Goal: Transaction & Acquisition: Download file/media

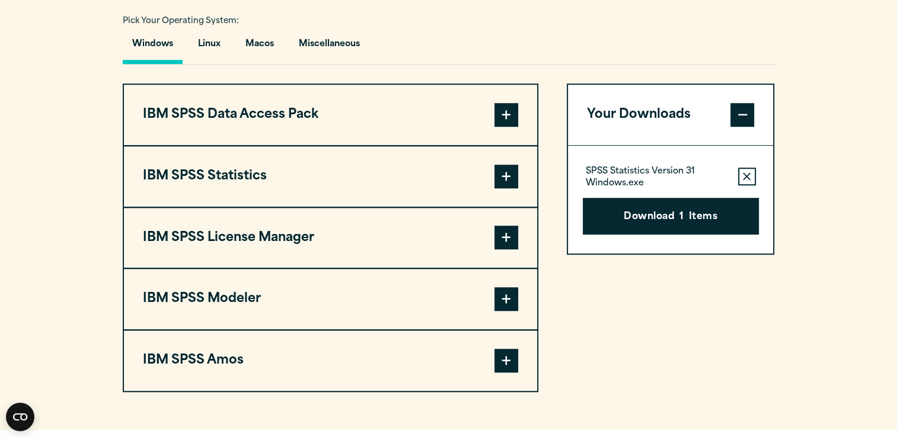
scroll to position [889, 0]
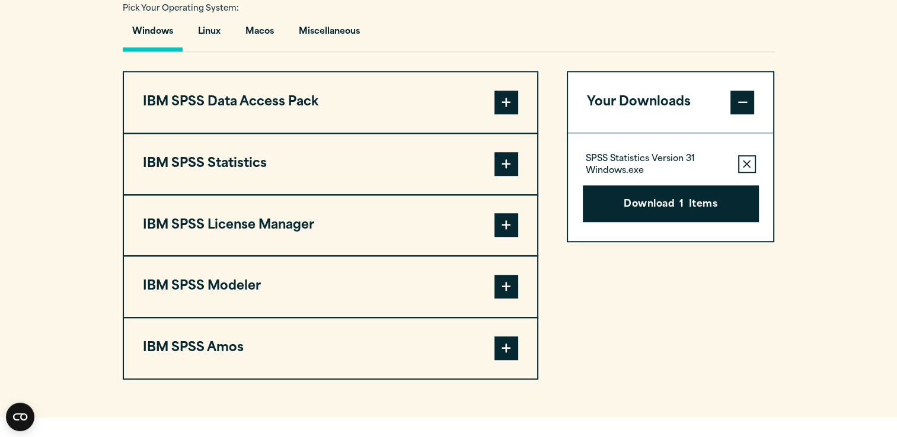
click at [503, 158] on span at bounding box center [506, 164] width 24 height 24
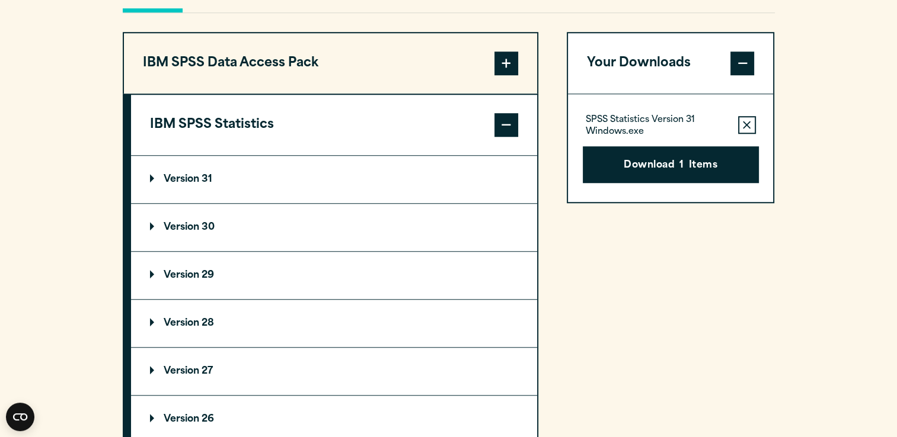
scroll to position [948, 0]
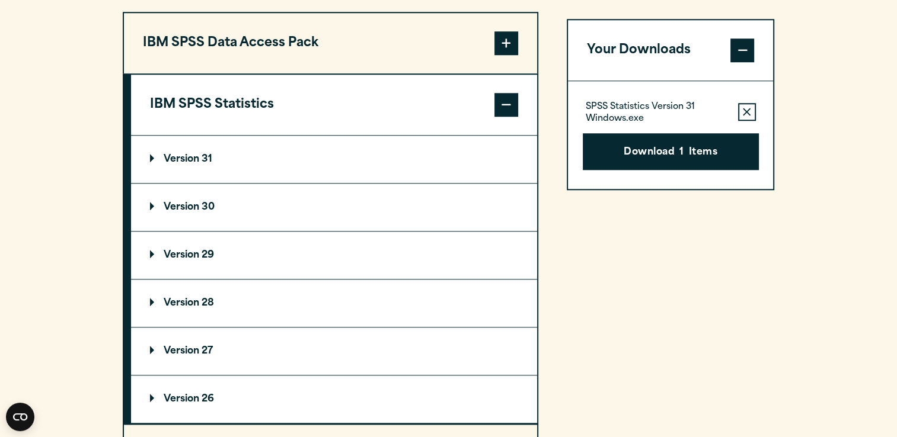
click at [152, 295] on summary "Version 28" at bounding box center [334, 303] width 406 height 47
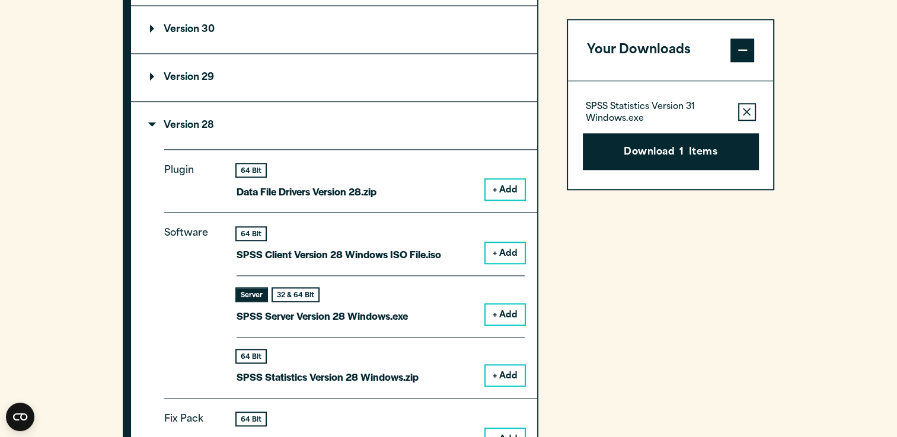
scroll to position [1508, 0]
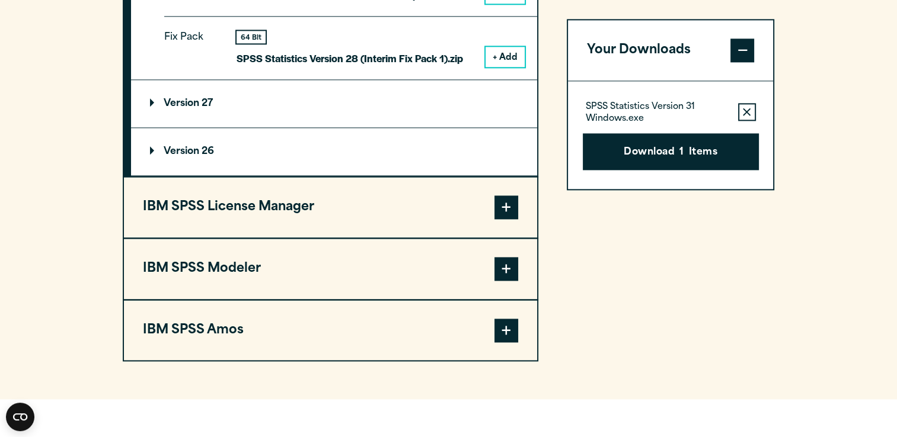
click at [750, 114] on icon "button" at bounding box center [746, 112] width 8 height 8
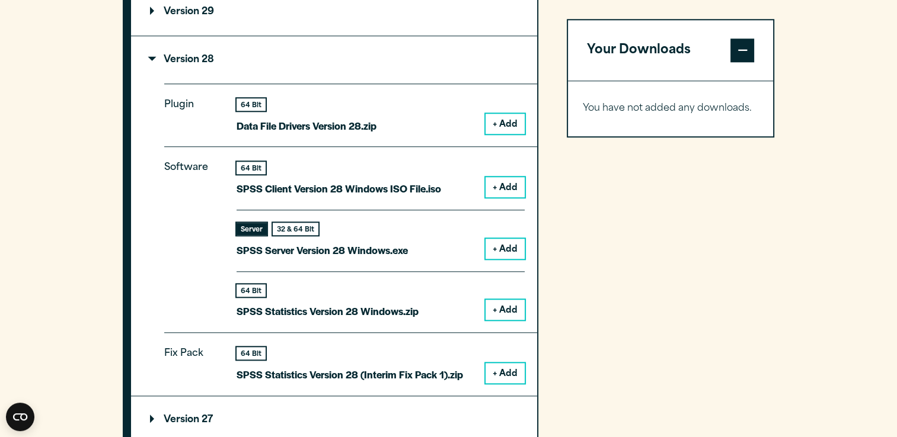
scroll to position [1212, 0]
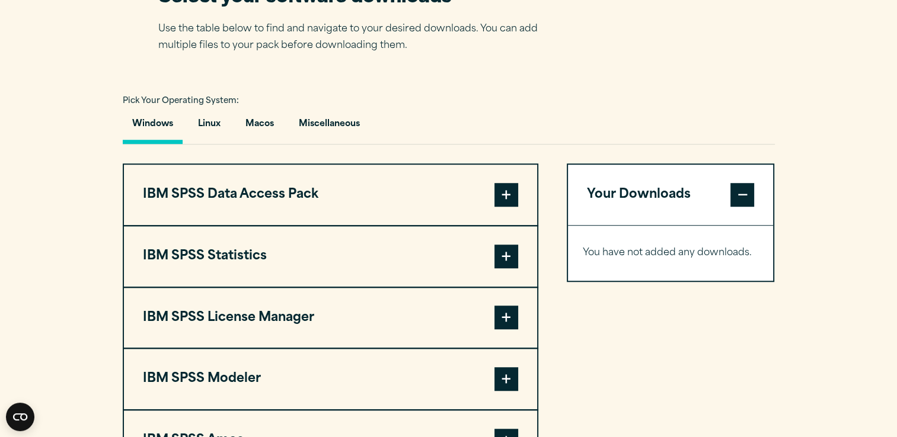
scroll to position [889, 0]
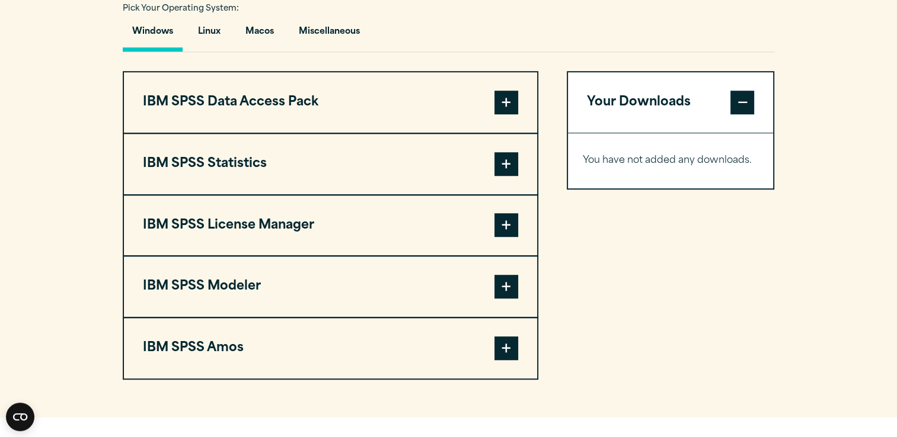
click at [508, 161] on span at bounding box center [506, 164] width 24 height 24
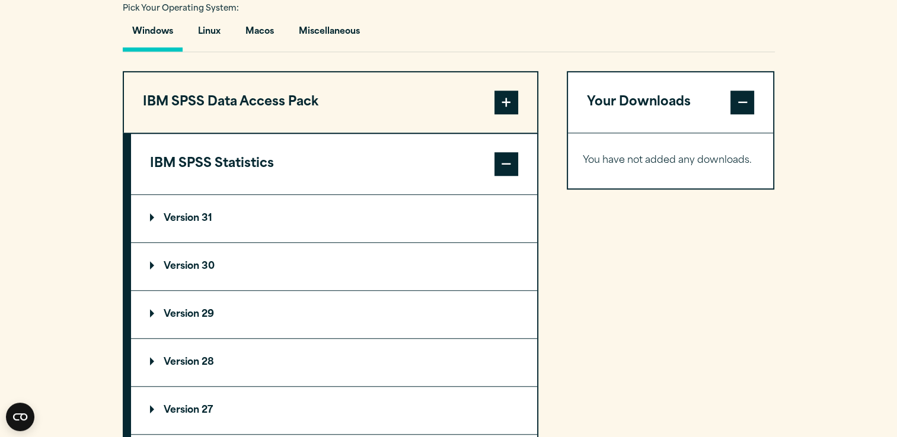
scroll to position [1067, 0]
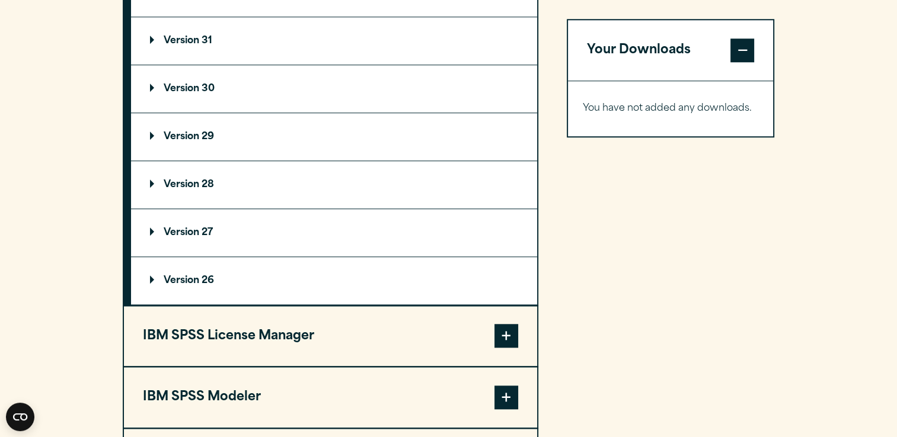
click at [157, 175] on summary "Version 28" at bounding box center [334, 184] width 406 height 47
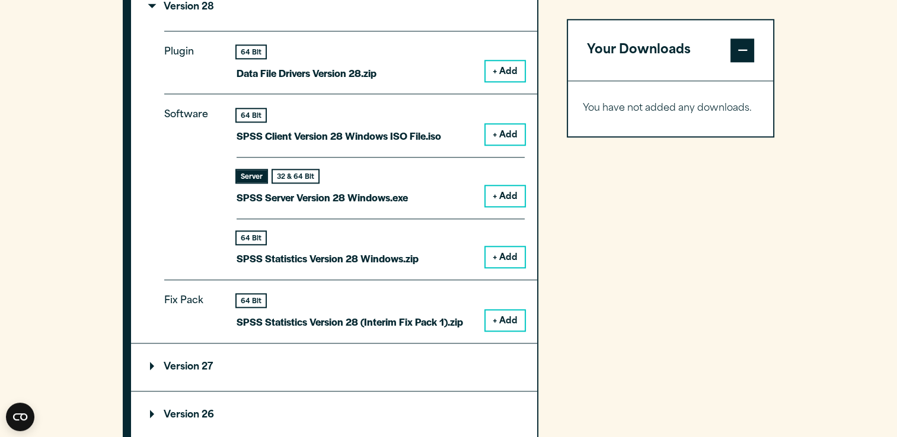
scroll to position [1304, 0]
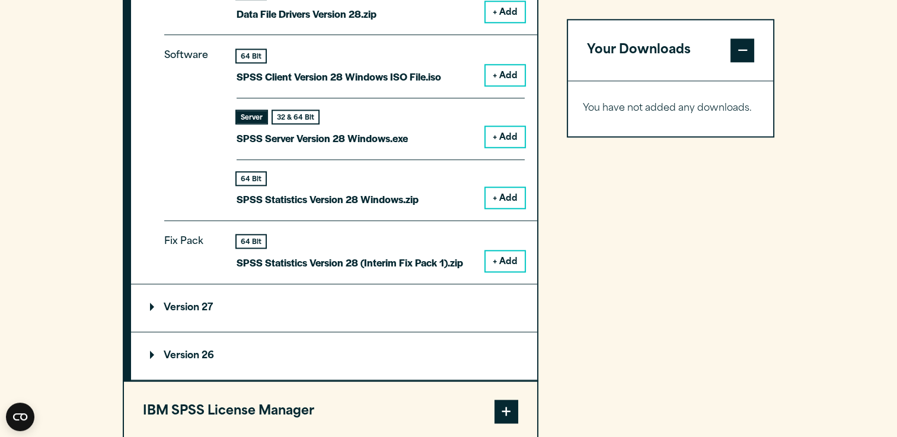
click at [500, 196] on button "+ Add" at bounding box center [504, 198] width 39 height 20
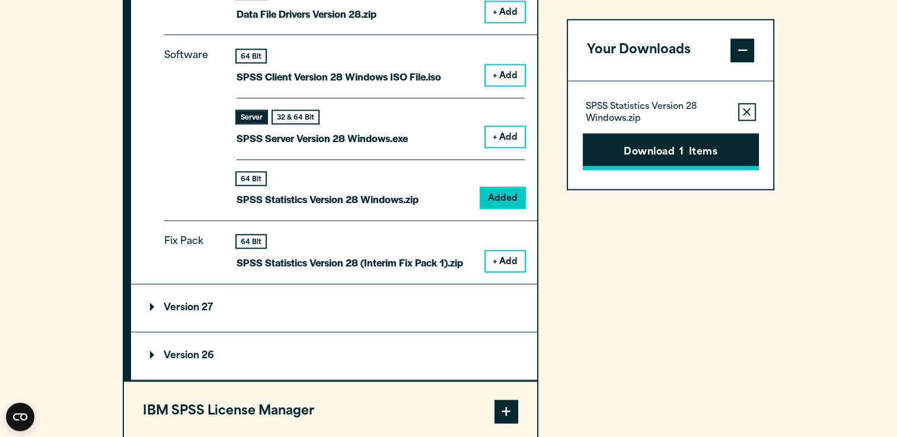
click at [680, 139] on button "Download 1 Items" at bounding box center [670, 151] width 176 height 37
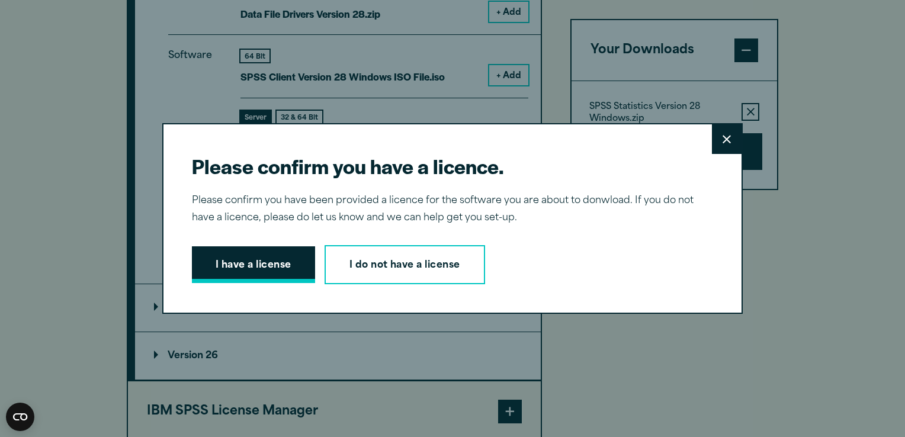
click at [283, 260] on button "I have a license" at bounding box center [253, 265] width 123 height 37
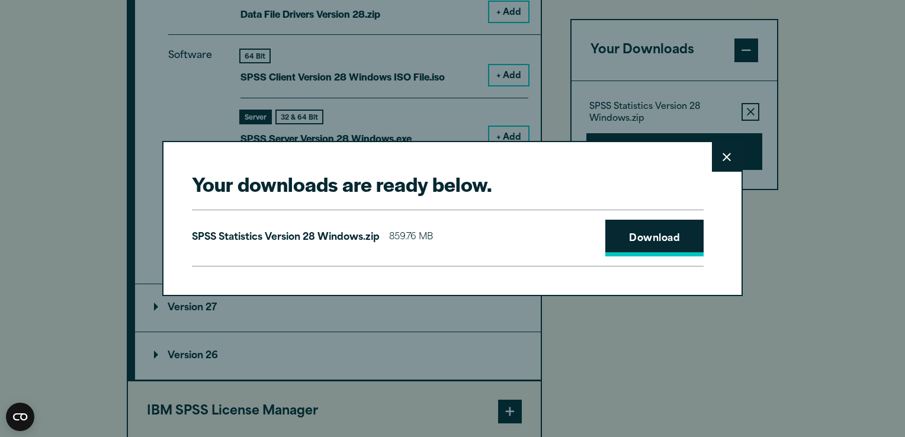
click at [647, 236] on link "Download" at bounding box center [655, 238] width 98 height 37
click at [513, 162] on div "Your downloads are ready below. Close SPSS Statistics Version 28 Windows.zip 85…" at bounding box center [452, 218] width 581 height 155
click at [723, 158] on icon at bounding box center [727, 157] width 8 height 8
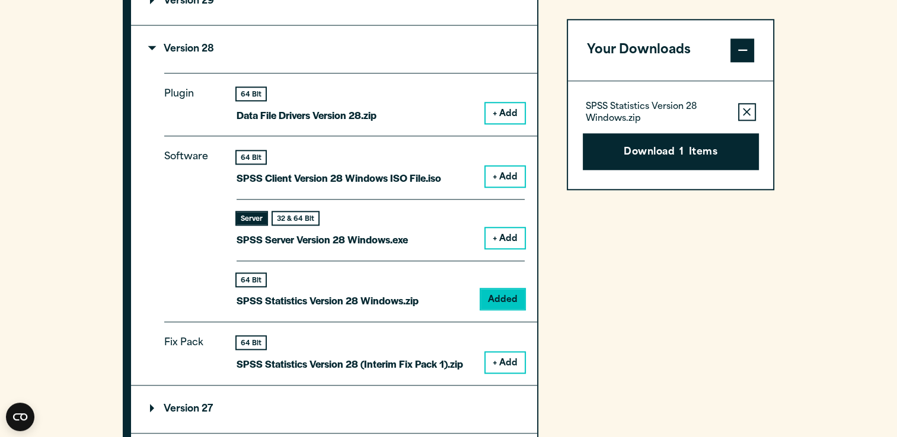
scroll to position [1185, 0]
